Goal: Check status: Check status

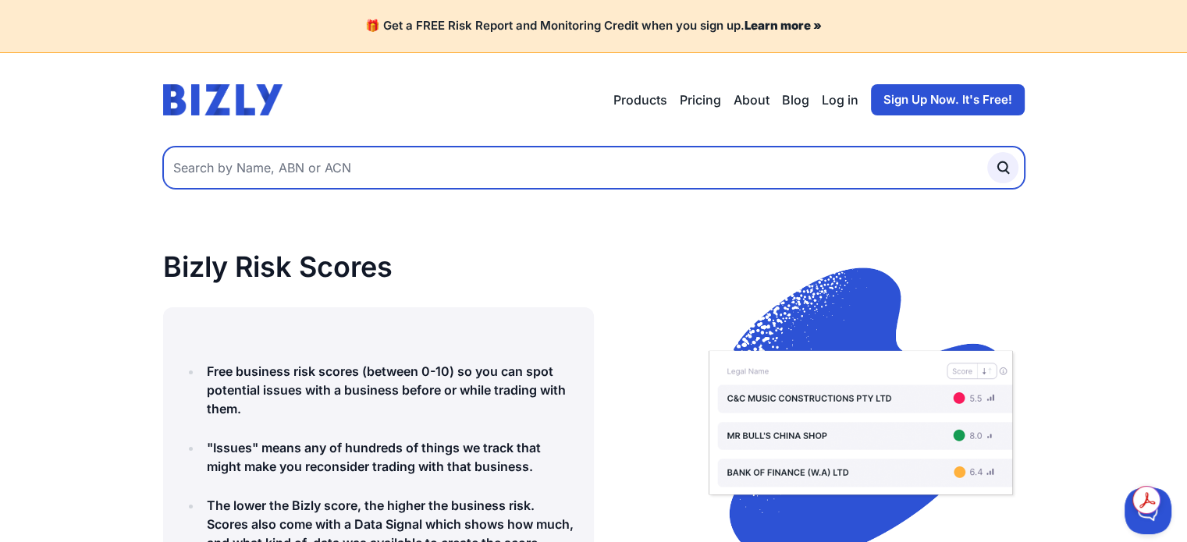
click at [231, 162] on input "text" at bounding box center [594, 168] width 862 height 42
type input "32101069630"
click at [987, 152] on button "submit" at bounding box center [1002, 167] width 31 height 31
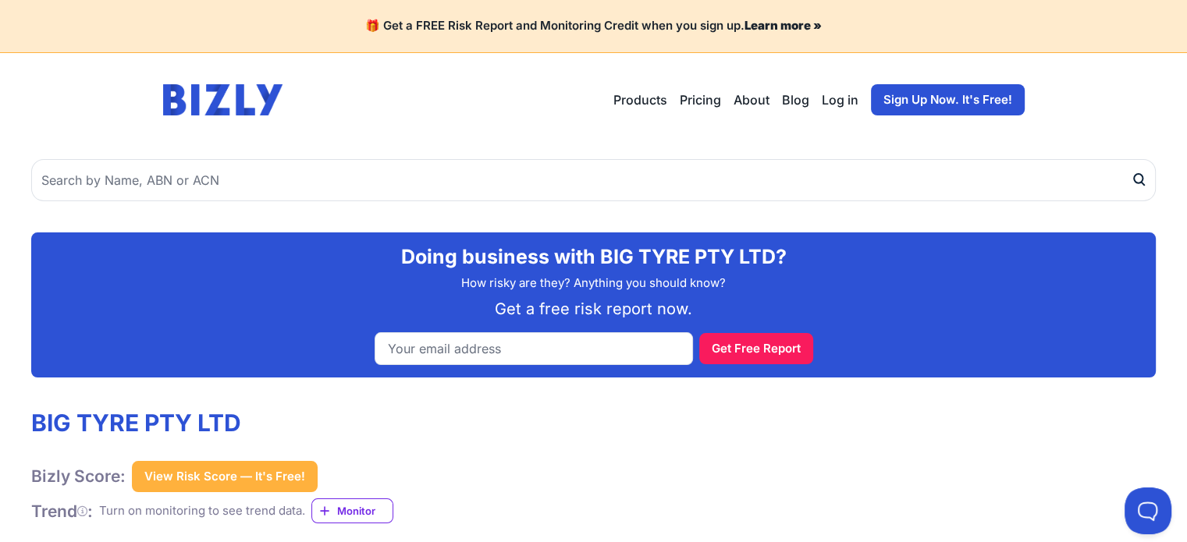
click at [698, 102] on link "Pricing" at bounding box center [700, 100] width 41 height 19
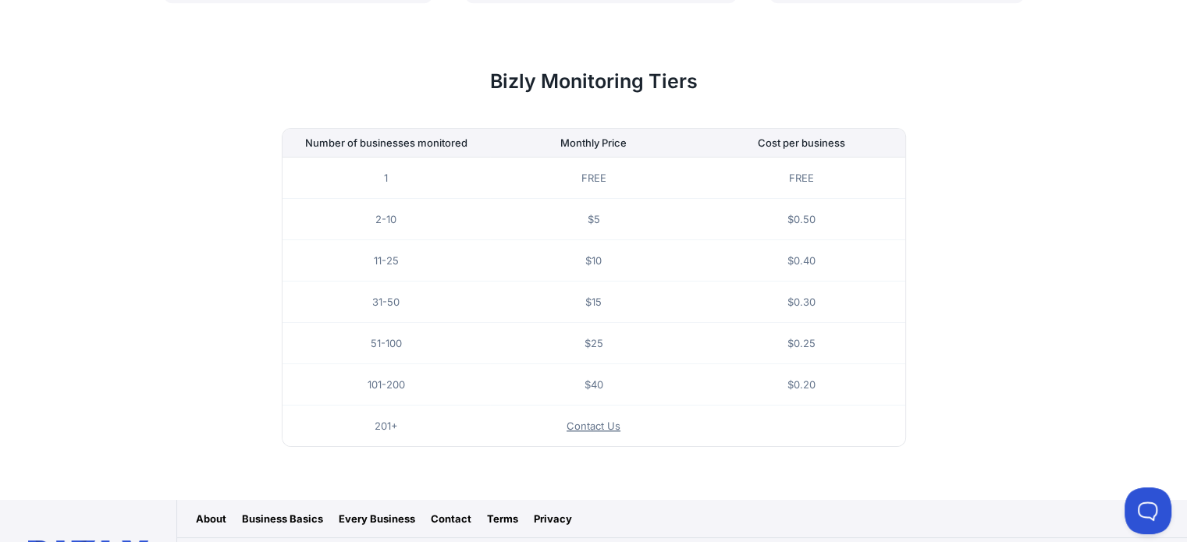
scroll to position [997, 0]
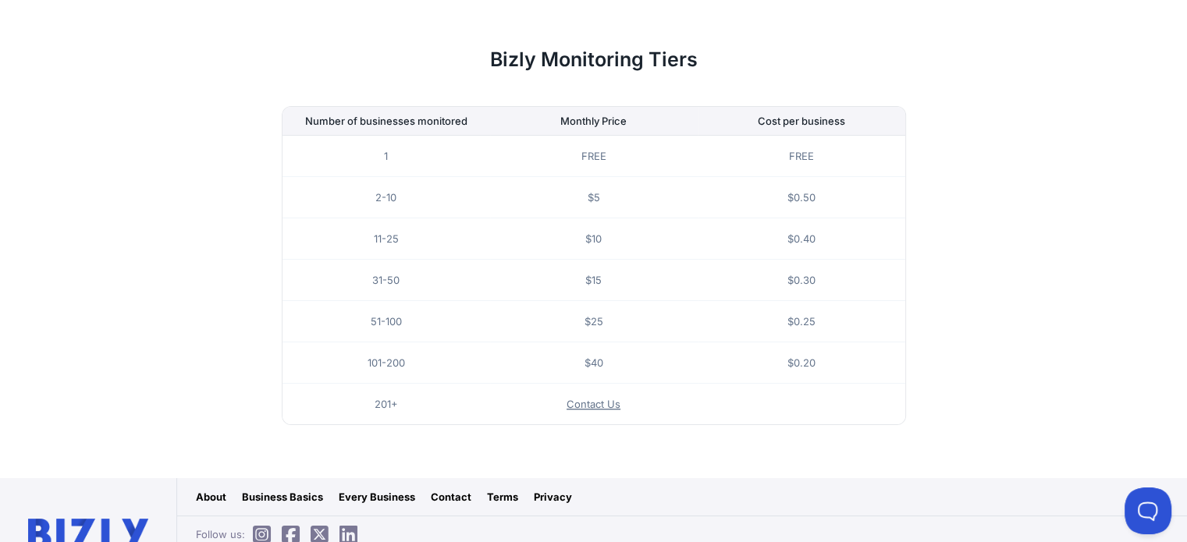
click at [215, 489] on link "About" at bounding box center [211, 497] width 30 height 16
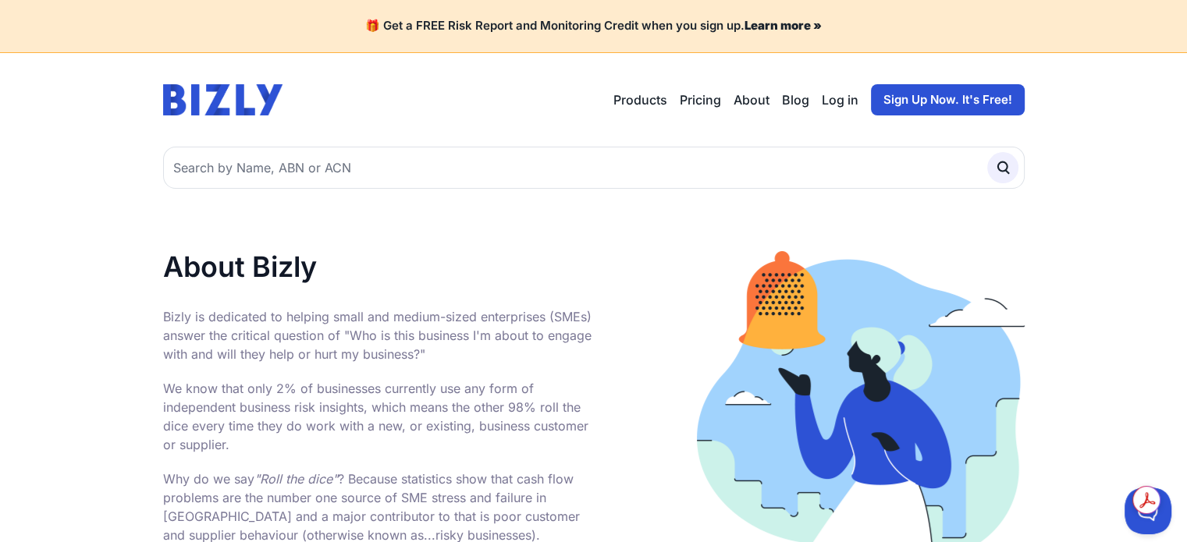
click at [760, 99] on link "About" at bounding box center [752, 100] width 36 height 19
click at [756, 102] on link "About" at bounding box center [752, 100] width 36 height 19
click at [710, 105] on link "Pricing" at bounding box center [700, 100] width 41 height 19
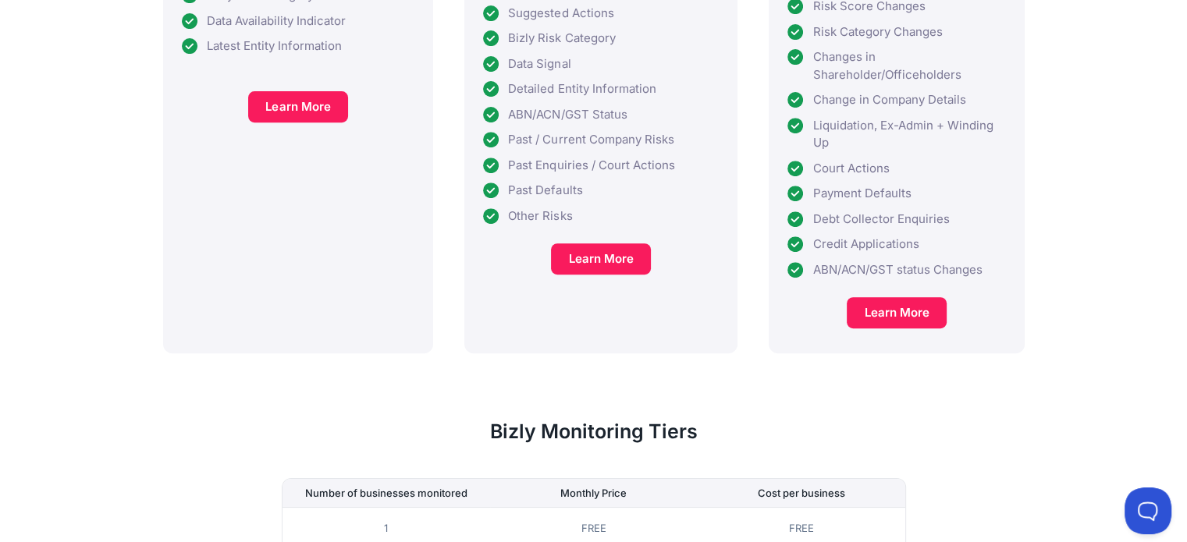
scroll to position [546, 0]
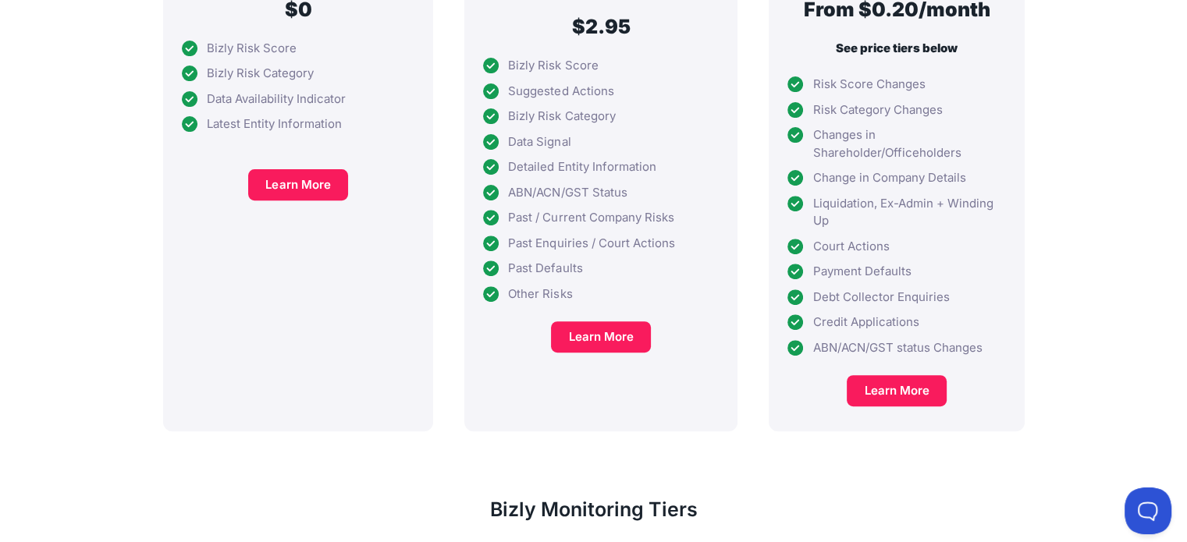
click at [571, 322] on link "Learn More" at bounding box center [601, 337] width 100 height 31
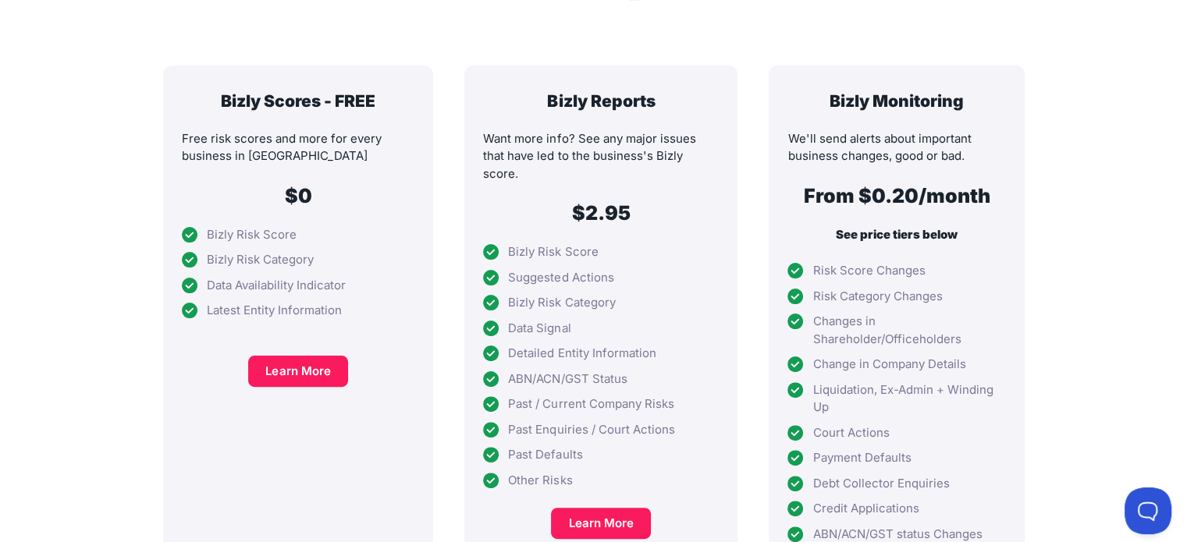
scroll to position [468, 0]
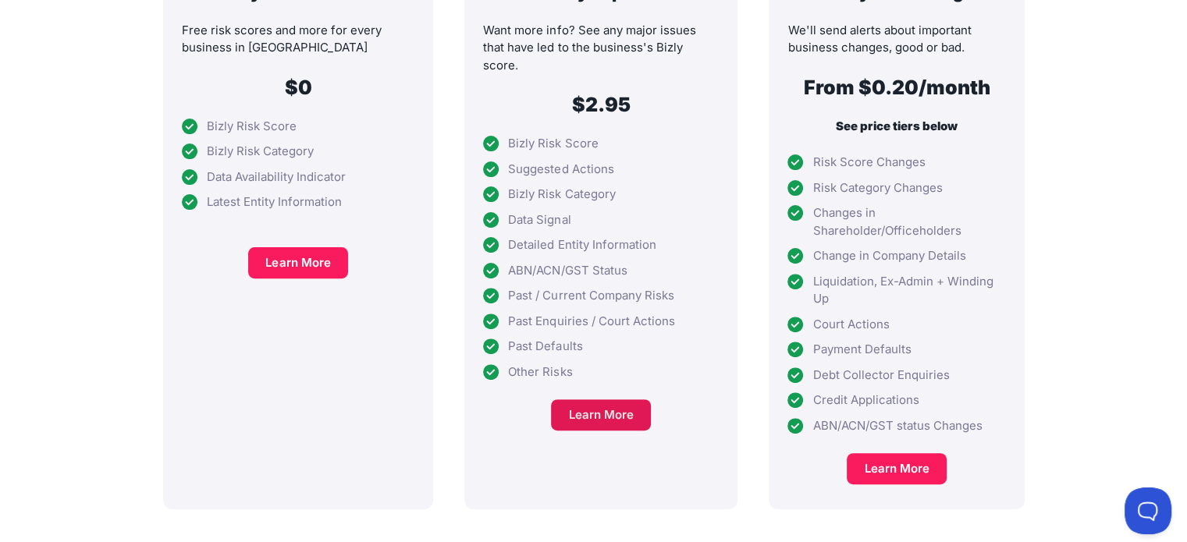
click at [573, 400] on link "Learn More" at bounding box center [601, 415] width 100 height 31
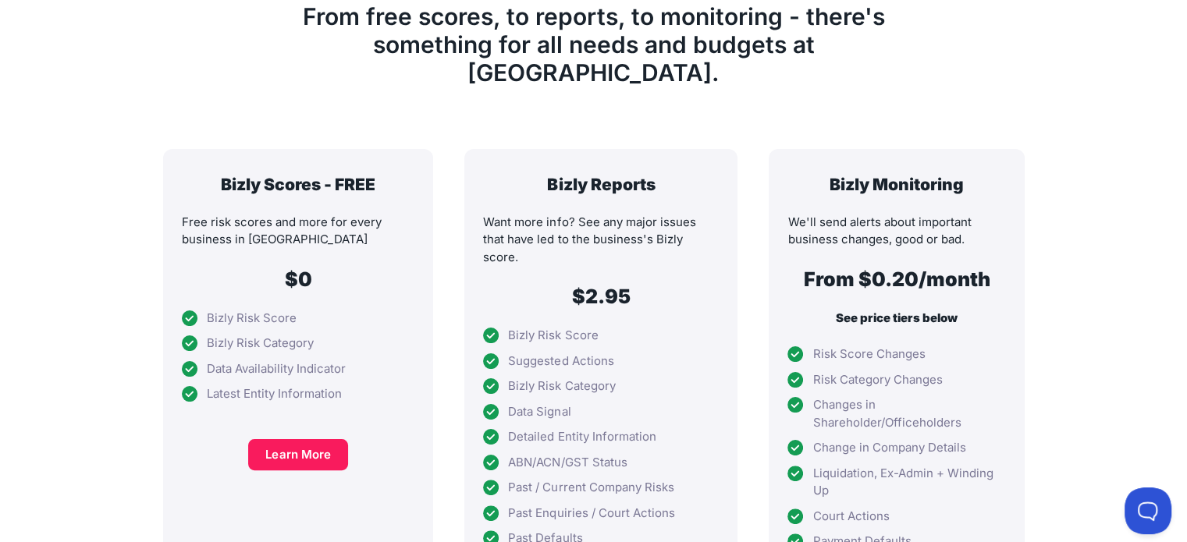
scroll to position [78, 0]
